Goal: Transaction & Acquisition: Subscribe to service/newsletter

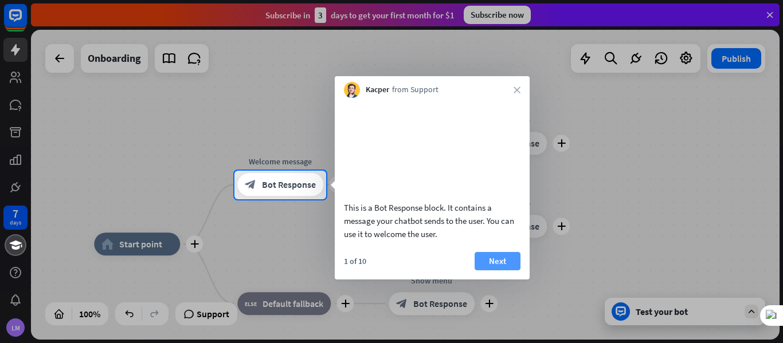
click at [500, 271] on button "Next" at bounding box center [498, 261] width 46 height 18
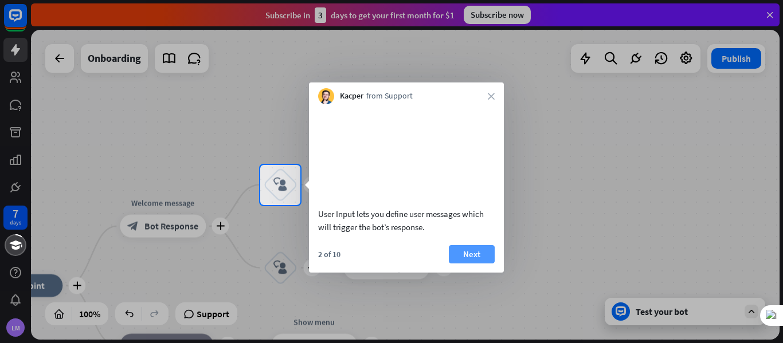
click at [483, 264] on button "Next" at bounding box center [472, 254] width 46 height 18
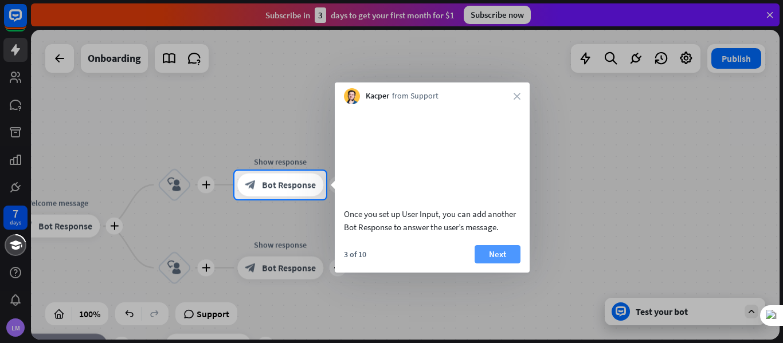
click at [485, 264] on button "Next" at bounding box center [498, 254] width 46 height 18
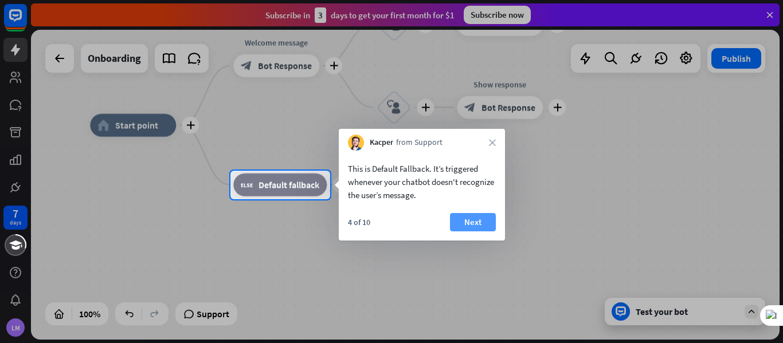
click at [467, 222] on button "Next" at bounding box center [473, 222] width 46 height 18
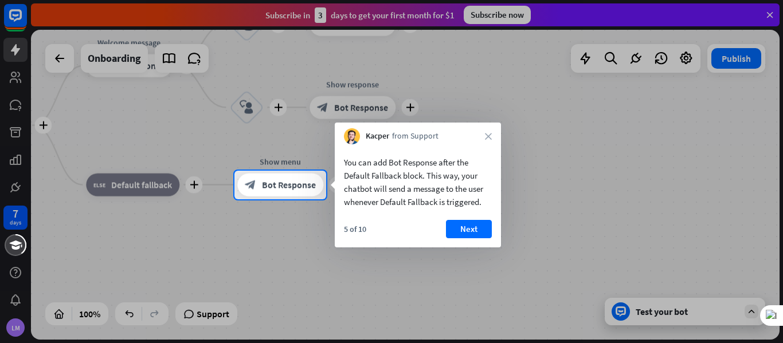
click at [467, 222] on button "Next" at bounding box center [469, 229] width 46 height 18
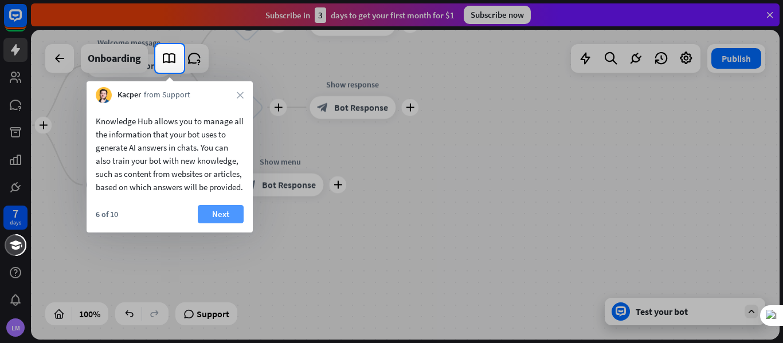
click at [217, 222] on button "Next" at bounding box center [221, 214] width 46 height 18
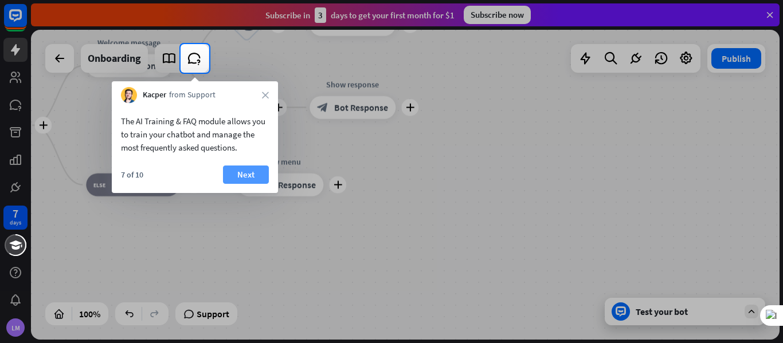
click at [240, 177] on button "Next" at bounding box center [246, 175] width 46 height 18
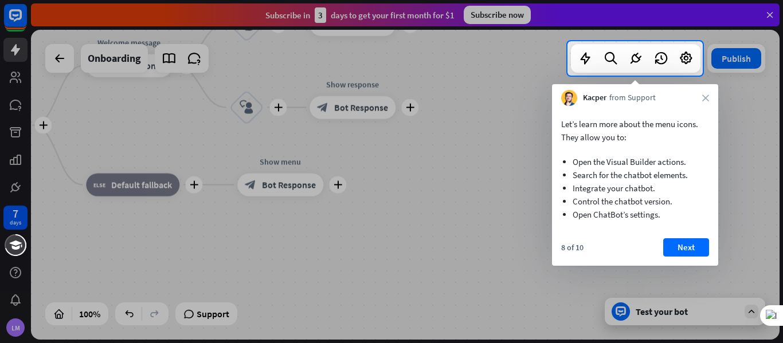
click at [683, 247] on button "Next" at bounding box center [686, 248] width 46 height 18
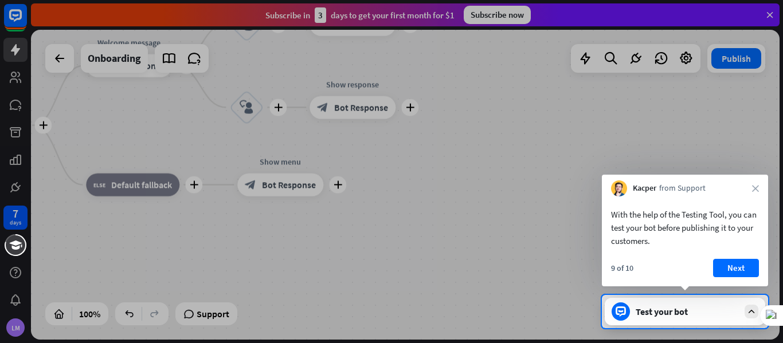
click at [740, 266] on button "Next" at bounding box center [736, 268] width 46 height 18
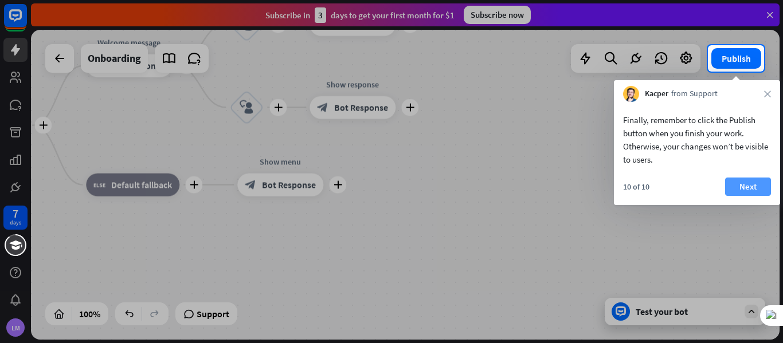
click at [748, 181] on button "Next" at bounding box center [748, 187] width 46 height 18
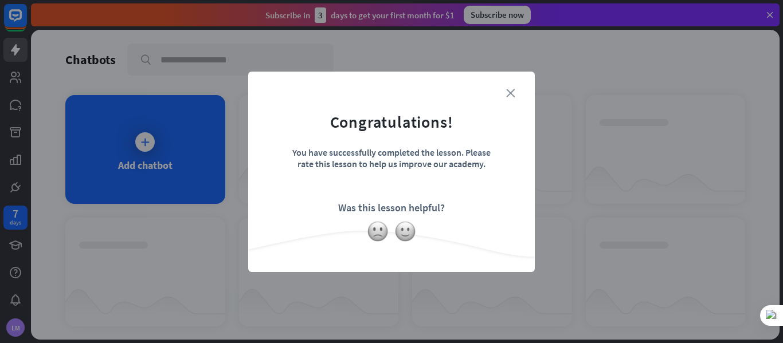
click at [509, 92] on icon "close" at bounding box center [510, 93] width 9 height 9
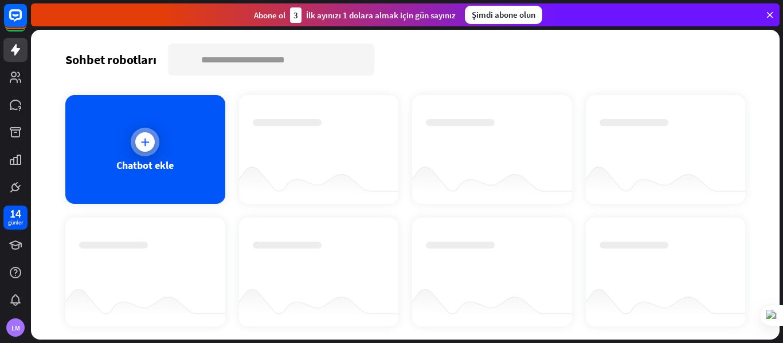
click at [136, 145] on div at bounding box center [144, 141] width 19 height 19
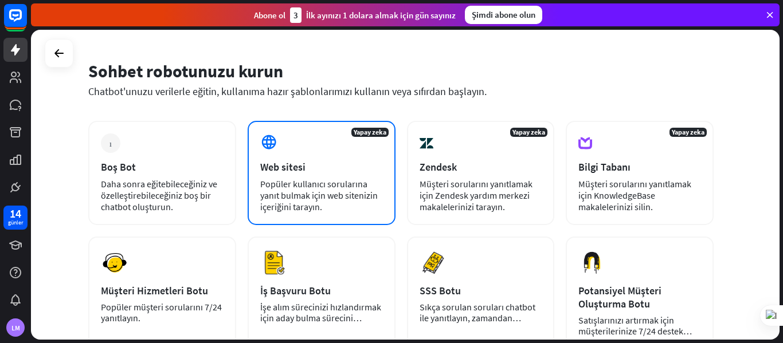
scroll to position [57, 0]
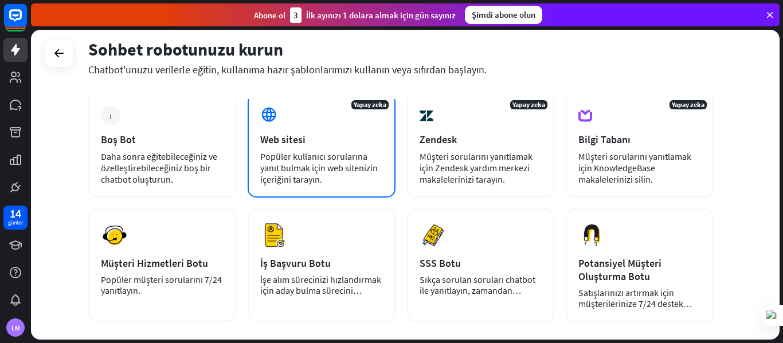
click at [295, 163] on font "Popüler kullanıcı sorularına yanıt bulmak için web sitenizin içeriğini tarayın." at bounding box center [319, 168] width 118 height 34
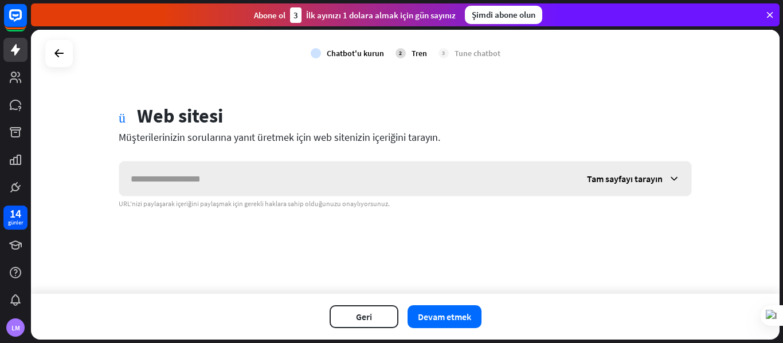
click at [272, 178] on input "text" at bounding box center [347, 179] width 456 height 34
type input "**********"
click at [626, 181] on font "Tam sayfayı tarayın" at bounding box center [625, 178] width 76 height 11
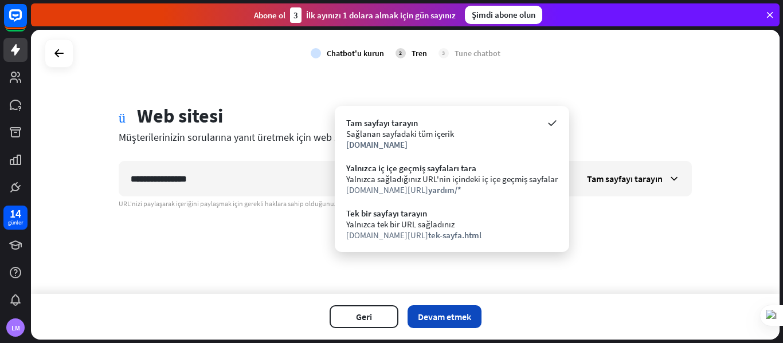
click at [456, 320] on font "Devam etmek" at bounding box center [444, 316] width 53 height 11
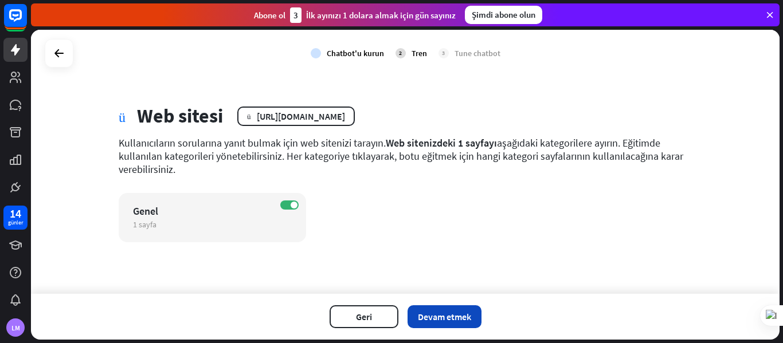
click at [458, 312] on font "Devam etmek" at bounding box center [444, 316] width 53 height 11
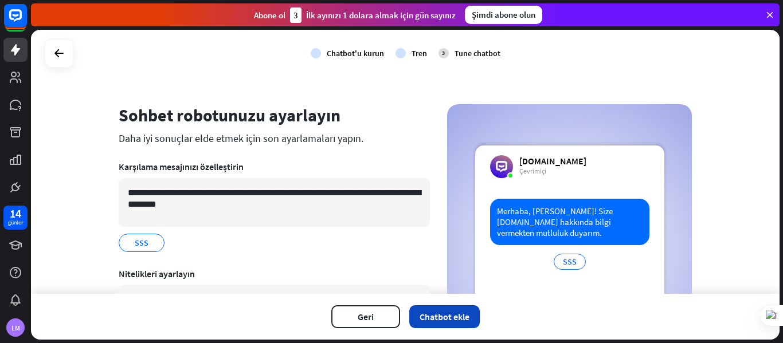
click at [454, 321] on font "Chatbot ekle" at bounding box center [445, 316] width 50 height 11
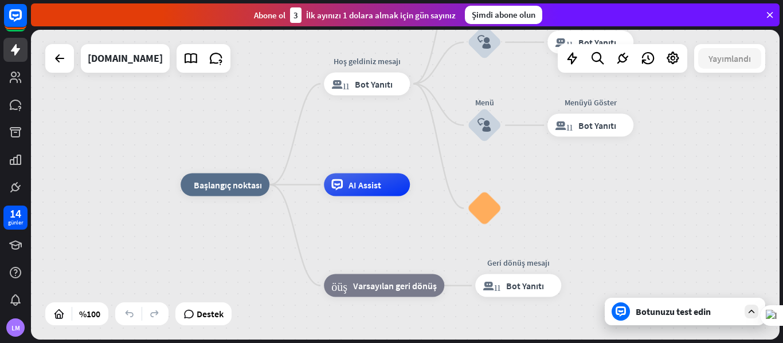
click at [656, 317] on font "Botunuzu test edin" at bounding box center [673, 311] width 75 height 11
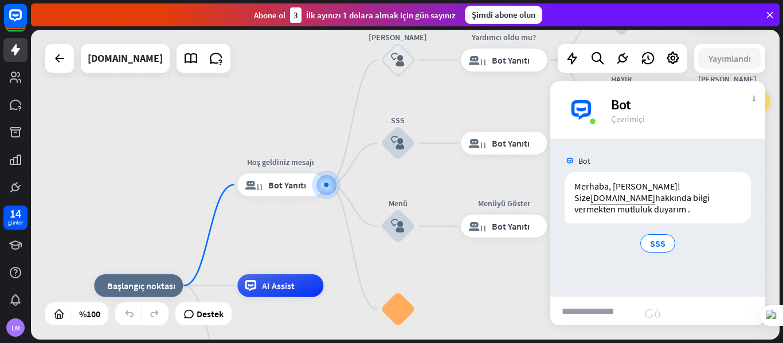
click at [582, 309] on input "text" at bounding box center [594, 311] width 86 height 29
type input "**********"
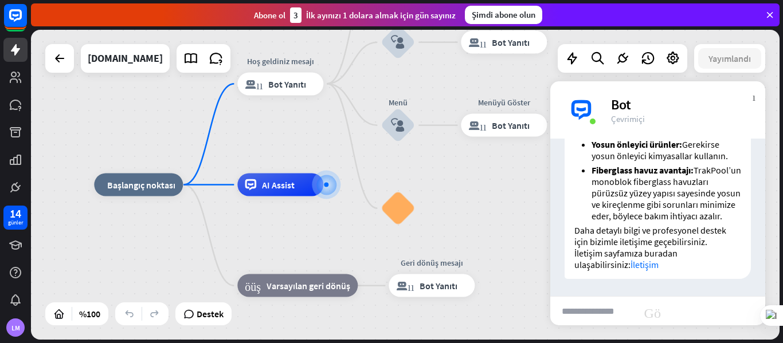
scroll to position [369, 0]
click at [513, 16] on font "Şimdi abone olun" at bounding box center [504, 14] width 64 height 11
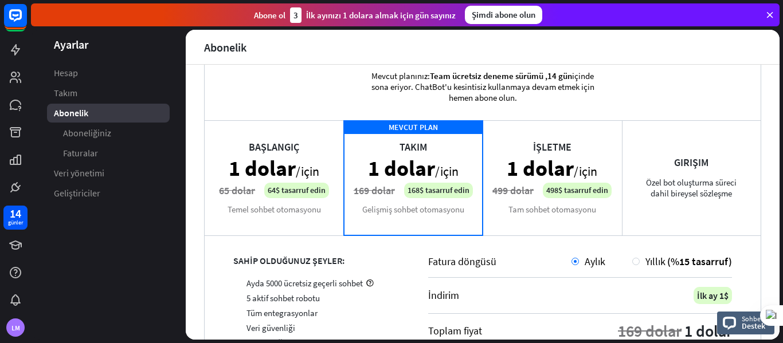
scroll to position [57, 0]
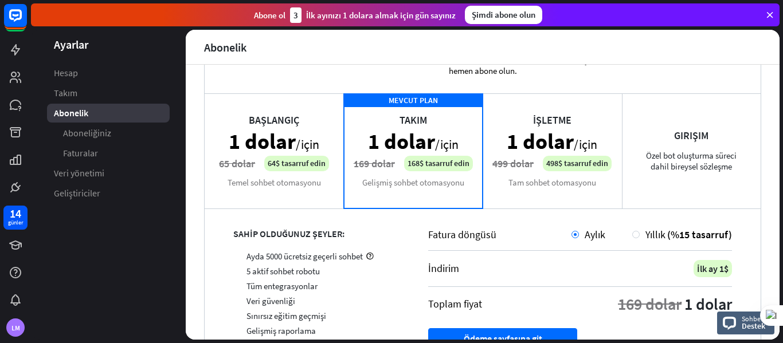
click at [548, 139] on div "İşletme 1 dolar /için 499 dolar 498$ tasarruf edin Tam sohbet otomasyonu" at bounding box center [552, 150] width 139 height 115
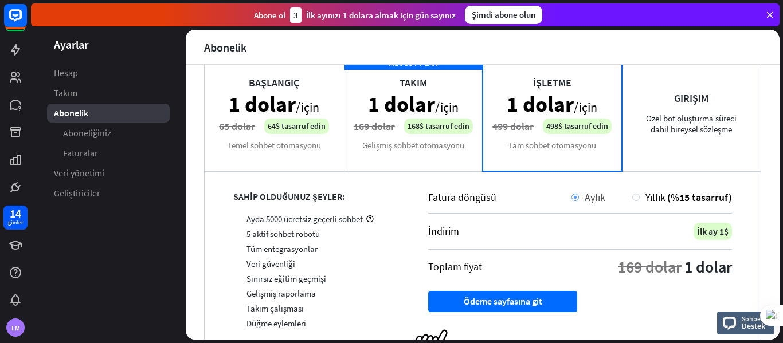
scroll to position [115, 0]
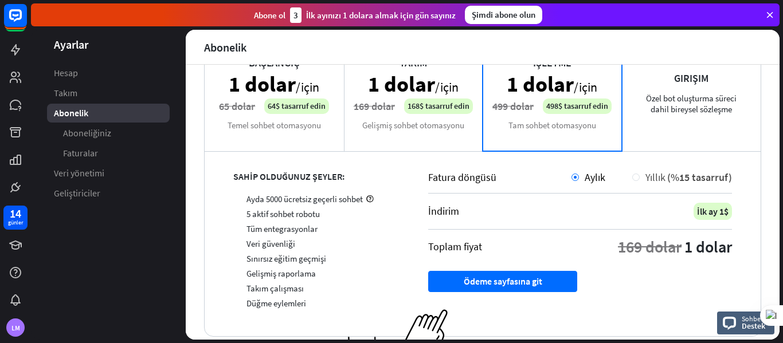
click at [633, 178] on div at bounding box center [636, 177] width 7 height 7
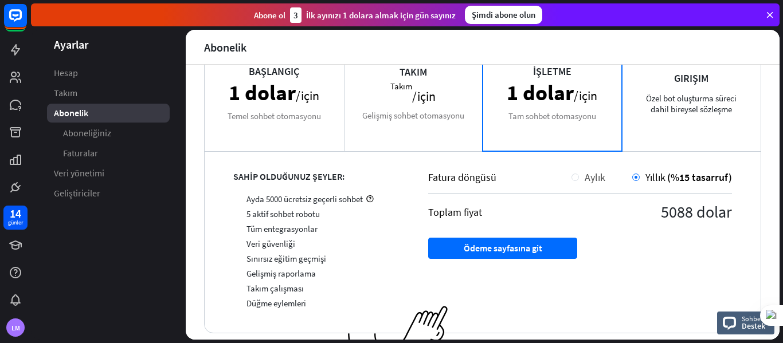
click at [572, 175] on div at bounding box center [575, 177] width 7 height 7
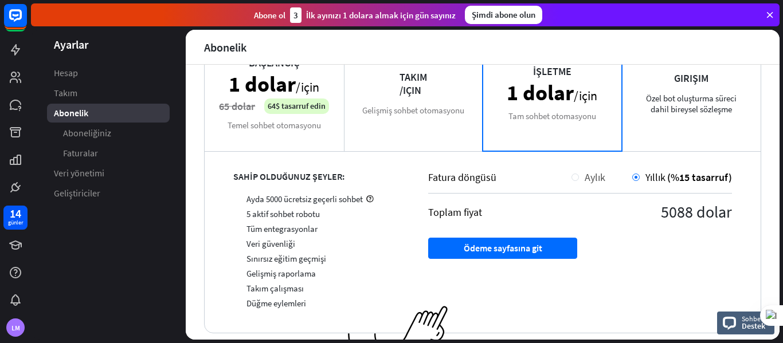
click at [572, 181] on div "Aylık" at bounding box center [589, 177] width 34 height 13
click at [572, 180] on div at bounding box center [575, 177] width 7 height 7
click at [572, 179] on div at bounding box center [575, 177] width 7 height 7
click at [572, 175] on div at bounding box center [575, 177] width 7 height 7
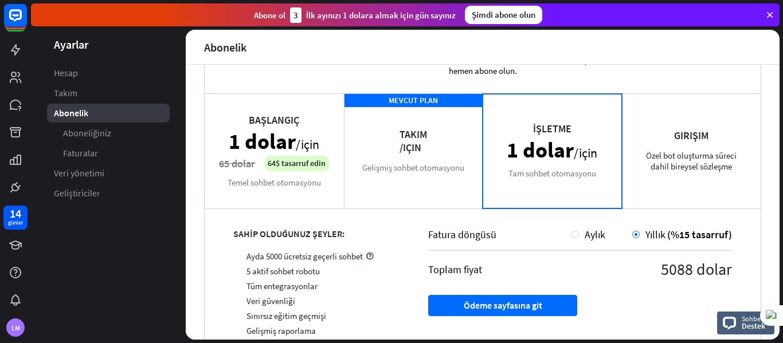
click at [423, 145] on div "MEVCUT PLAN Takım /için Gelişmiş sohbet otomasyonu" at bounding box center [413, 150] width 139 height 115
click at [421, 145] on div "MEVCUT PLAN Takım /için Gelişmiş sohbet otomasyonu" at bounding box center [413, 150] width 139 height 115
click at [413, 147] on div "MEVCUT PLAN Takım /için Gelişmiş sohbet otomasyonu" at bounding box center [413, 150] width 139 height 115
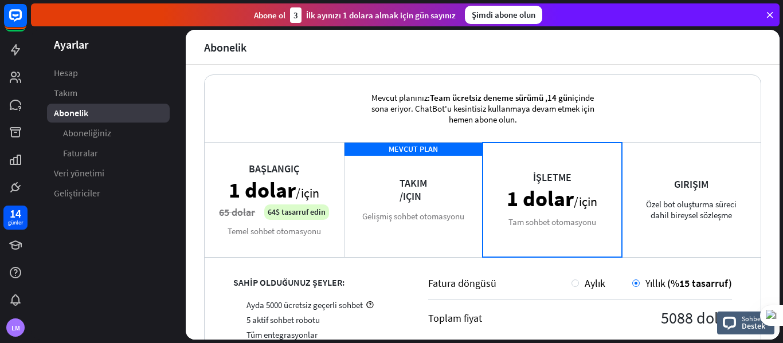
scroll to position [0, 0]
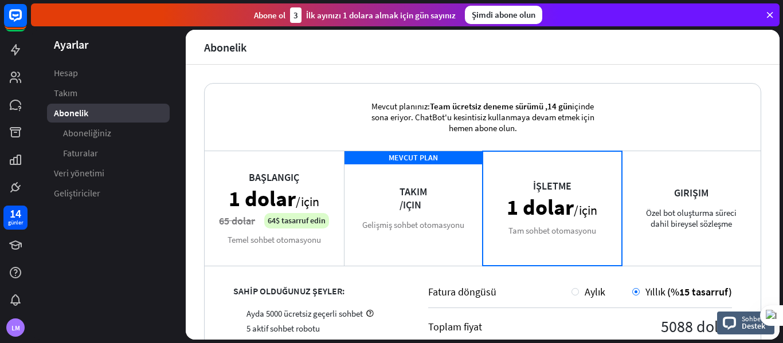
click at [385, 175] on div "MEVCUT PLAN Takım /için Gelişmiş sohbet otomasyonu" at bounding box center [413, 208] width 139 height 115
click at [386, 175] on div "MEVCUT PLAN Takım /için Gelişmiş sohbet otomasyonu" at bounding box center [413, 208] width 139 height 115
click at [563, 294] on div "Fatura döngüsü" at bounding box center [499, 292] width 143 height 13
click at [397, 220] on div "MEVCUT PLAN Takım /için Gelişmiş sohbet otomasyonu" at bounding box center [413, 208] width 139 height 115
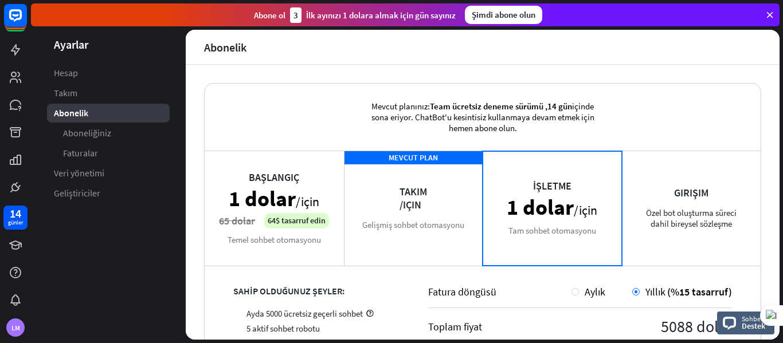
click at [663, 205] on div "Girişim Özel bot oluşturma süreci dahil bireysel sözleşme" at bounding box center [691, 208] width 139 height 115
click at [417, 229] on div "MEVCUT PLAN Takım /için Gelişmiş sohbet otomasyonu" at bounding box center [413, 208] width 139 height 115
click at [284, 229] on div "Başlangıç 1 dolar /için 65 dolar 64$ tasarruf edin Temel sohbet otomasyonu" at bounding box center [274, 208] width 139 height 115
